Goal: Information Seeking & Learning: Find specific page/section

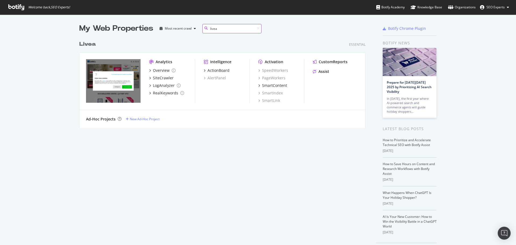
scroll to position [90, 287]
type input "livea"
click at [163, 70] on div "Overview" at bounding box center [161, 70] width 17 height 5
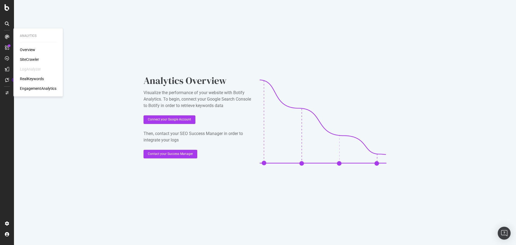
click at [29, 59] on div "SiteCrawler" at bounding box center [29, 59] width 19 height 5
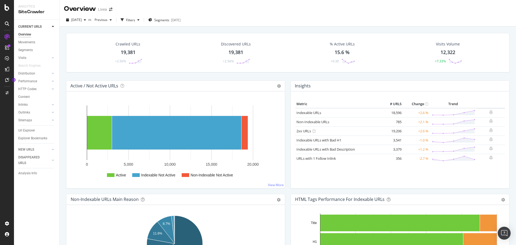
drag, startPoint x: 25, startPoint y: 131, endPoint x: 63, endPoint y: 124, distance: 38.5
click at [25, 131] on div "Url Explorer" at bounding box center [26, 131] width 17 height 6
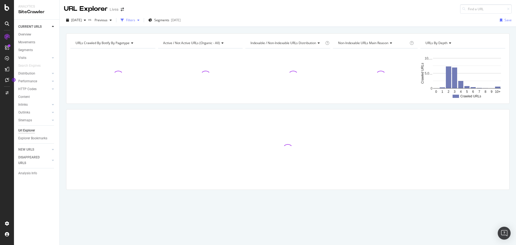
click at [135, 20] on div "Filters" at bounding box center [130, 20] width 9 height 5
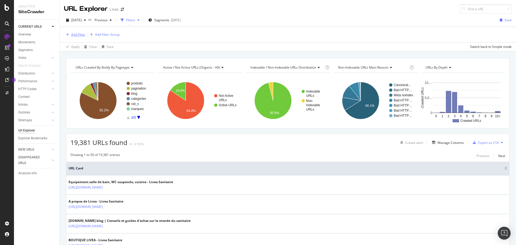
click at [74, 34] on div "Add Filter" at bounding box center [78, 34] width 14 height 5
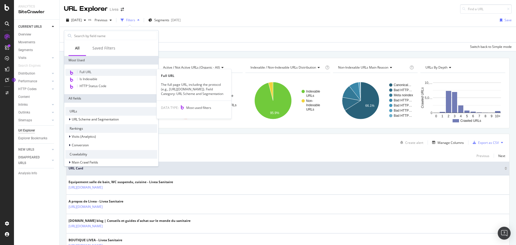
click at [85, 72] on span "Full URL" at bounding box center [86, 72] width 12 height 5
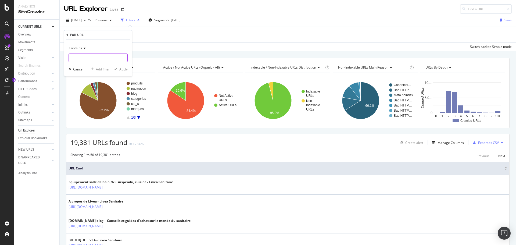
click at [87, 58] on input "text" at bounding box center [98, 57] width 59 height 9
type input "pTabs"
click at [124, 69] on div "Apply" at bounding box center [123, 69] width 8 height 5
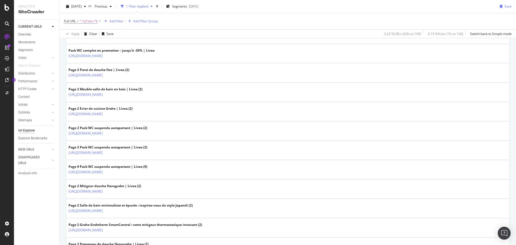
scroll to position [672, 0]
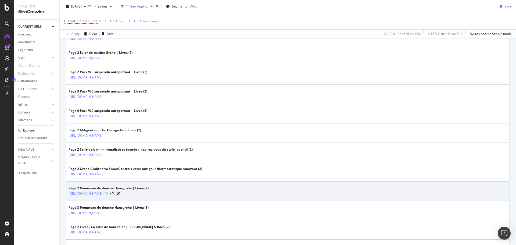
click at [108, 194] on icon at bounding box center [106, 193] width 3 height 3
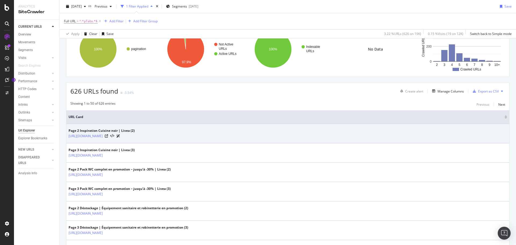
scroll to position [54, 0]
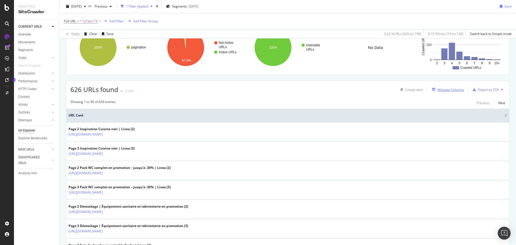
click at [445, 89] on div "Manage Columns" at bounding box center [451, 89] width 26 height 5
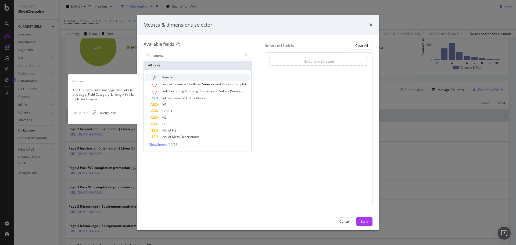
type input "source"
click at [169, 76] on span "Source" at bounding box center [167, 77] width 11 height 5
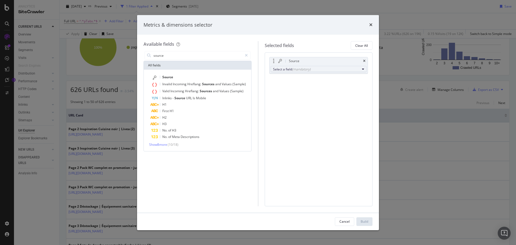
click at [293, 70] on div "(mandatory)" at bounding box center [301, 69] width 19 height 5
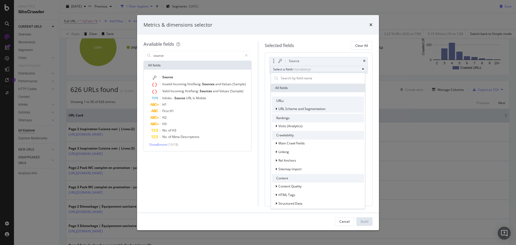
click at [277, 108] on icon "modal" at bounding box center [277, 108] width 2 height 3
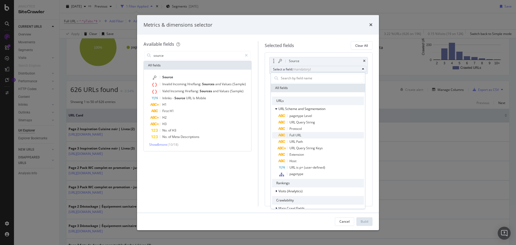
click at [293, 134] on span "Full URL" at bounding box center [296, 135] width 12 height 5
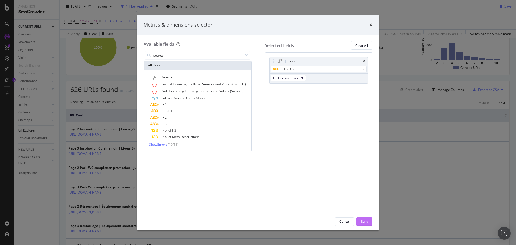
click at [363, 222] on div "Build" at bounding box center [365, 221] width 8 height 5
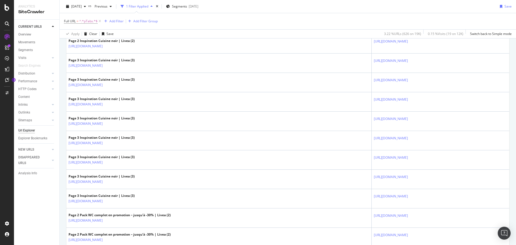
scroll to position [269, 0]
